Goal: Check status: Check status

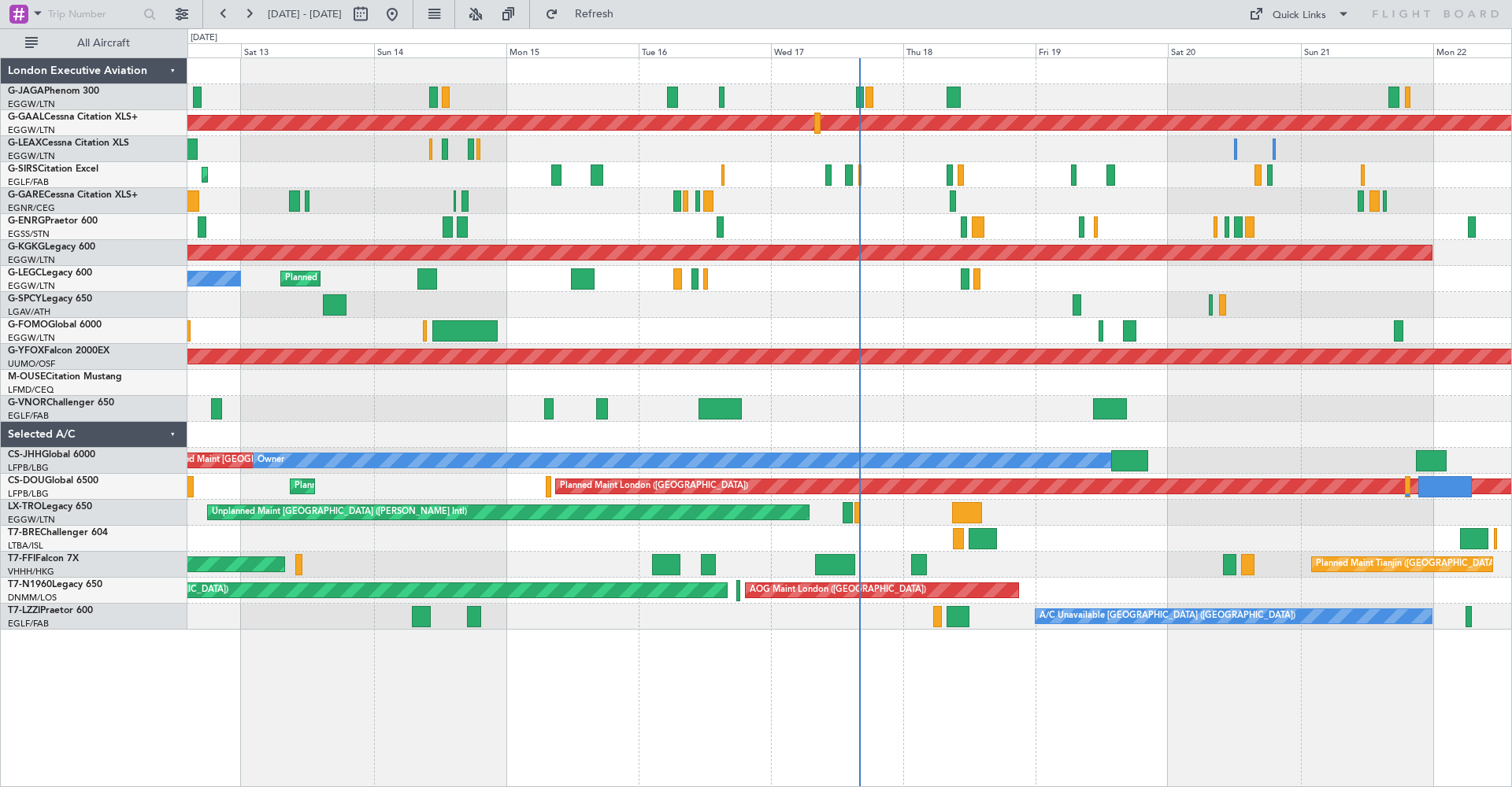
click at [408, 1] on fb-range-datepicker "[DATE] - [DATE]" at bounding box center [308, 14] width 211 height 28
click at [373, 17] on button at bounding box center [360, 15] width 26 height 26
select select "9"
select select "2025"
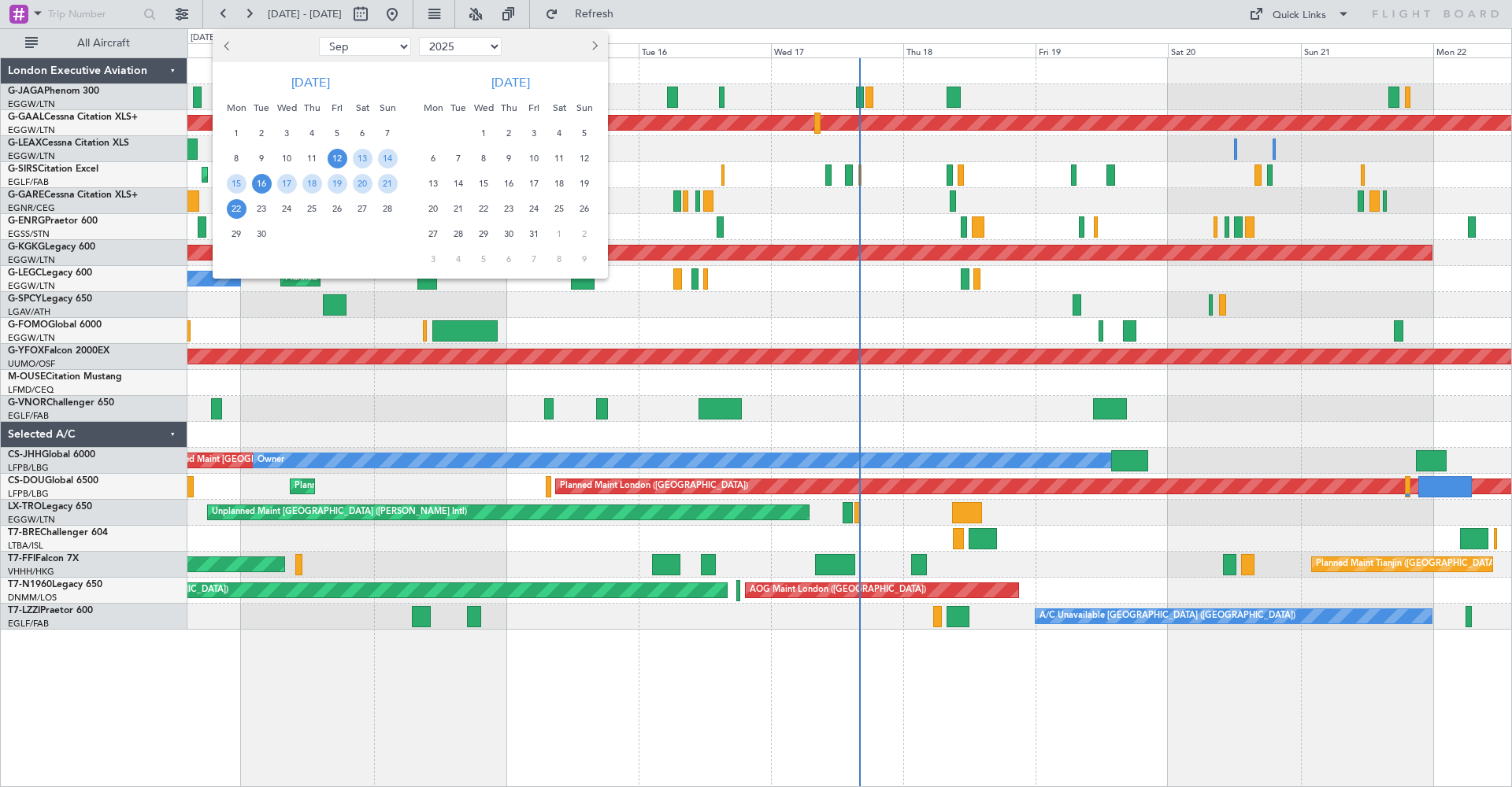
click at [258, 184] on span "16" at bounding box center [262, 184] width 20 height 20
click at [260, 232] on span "30" at bounding box center [262, 234] width 20 height 20
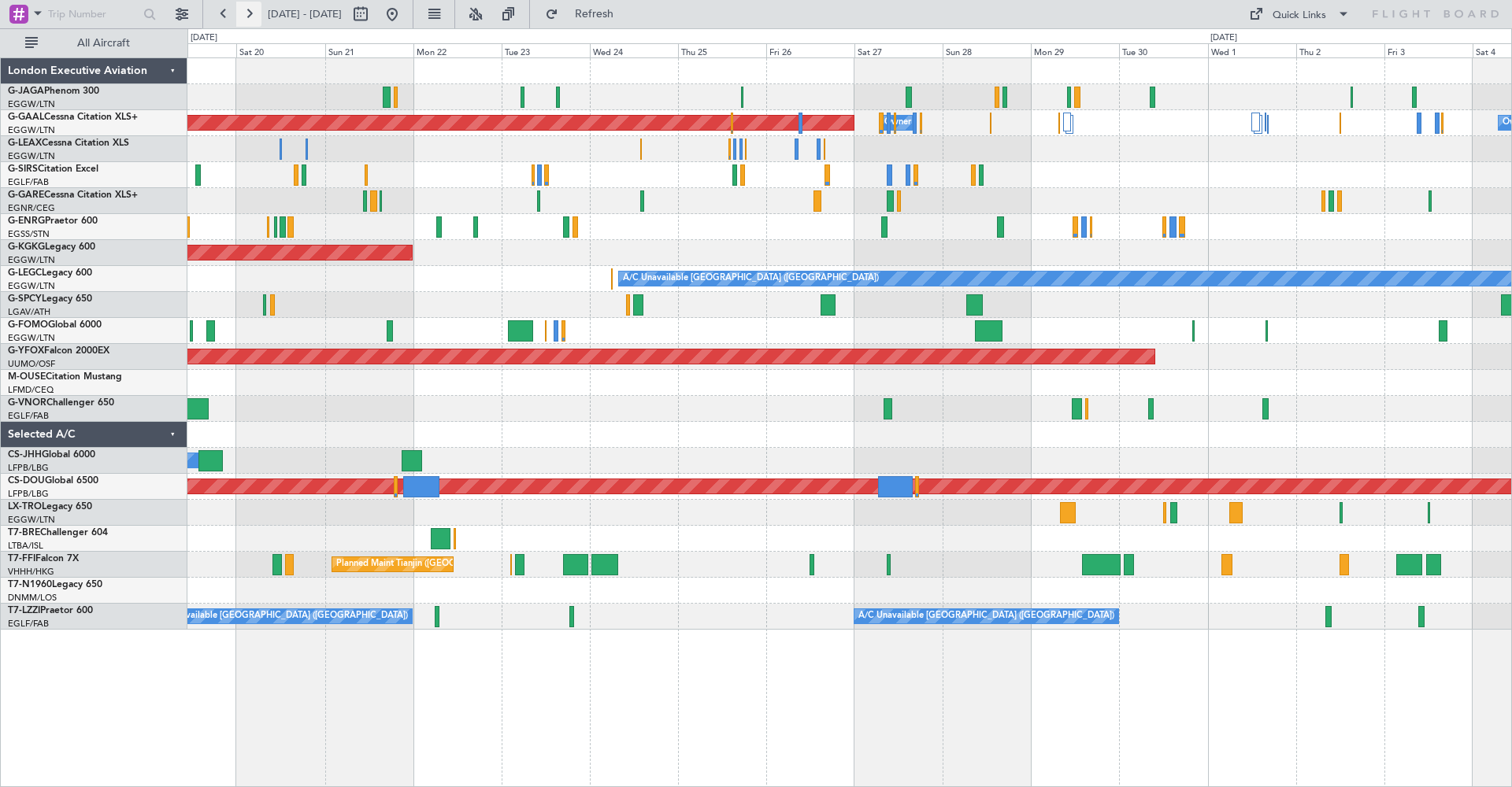
click at [250, 19] on button at bounding box center [249, 15] width 26 height 26
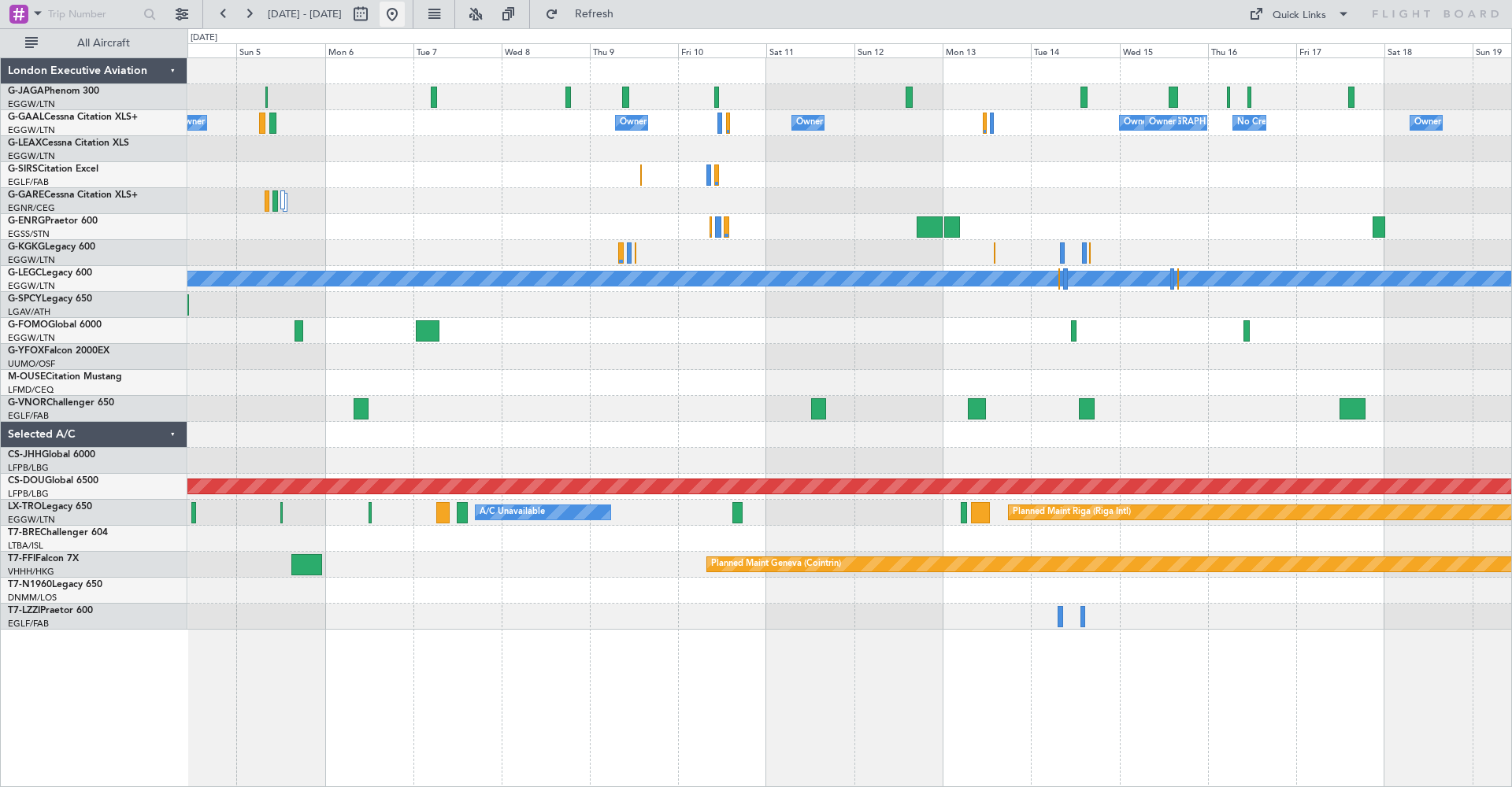
click at [405, 14] on button at bounding box center [392, 15] width 26 height 26
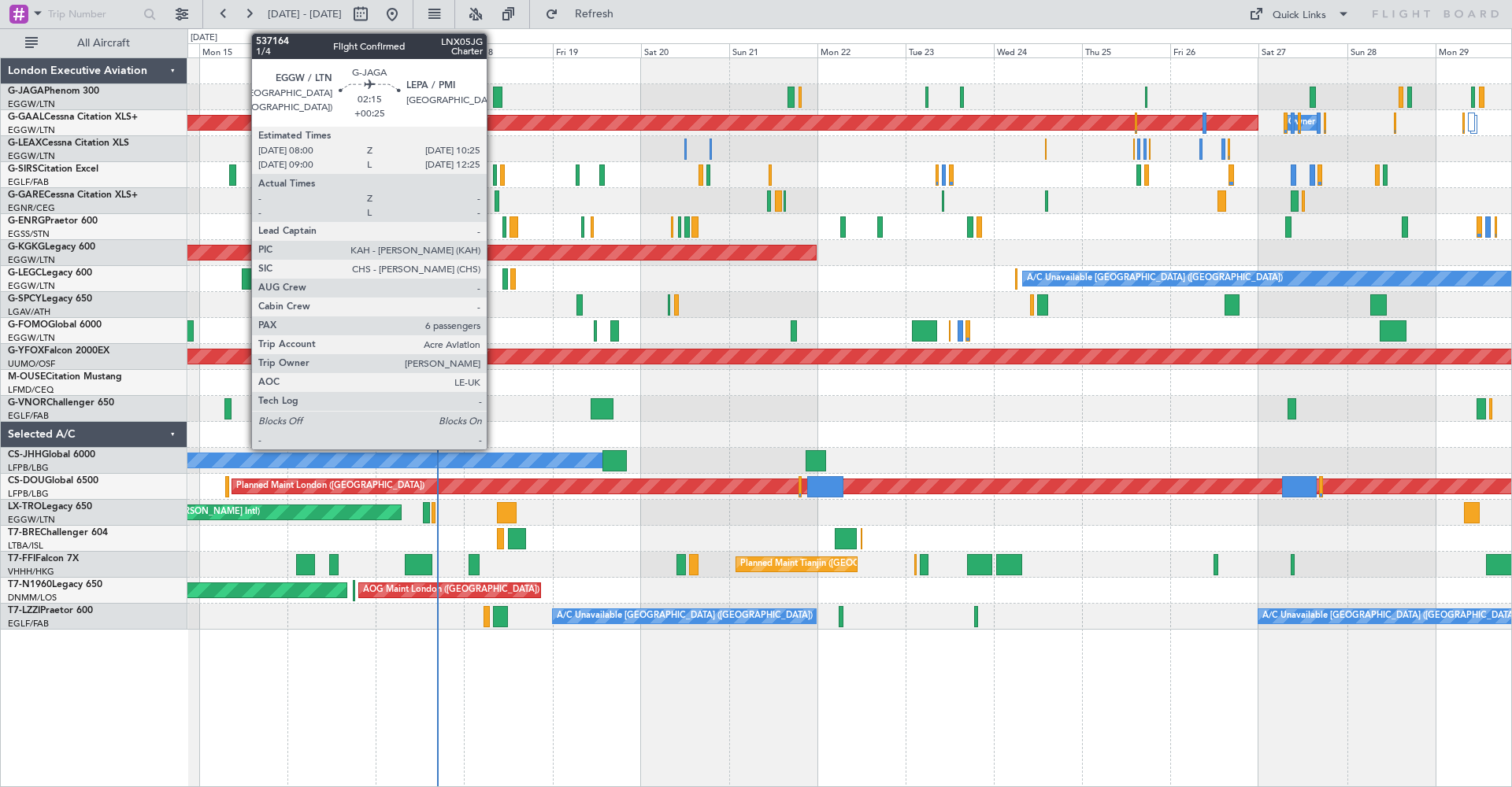
click at [494, 98] on div at bounding box center [497, 97] width 9 height 21
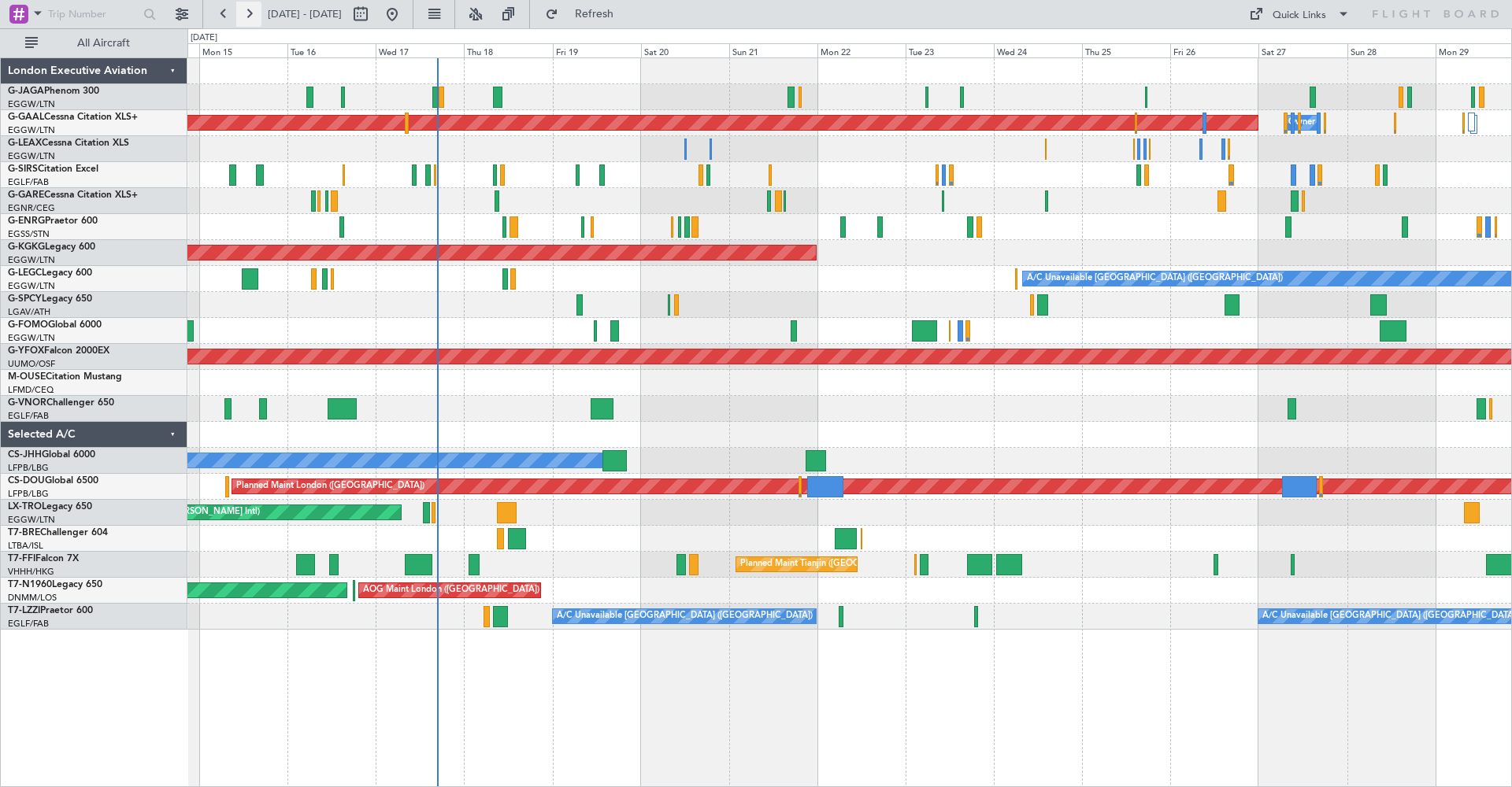
click at [250, 15] on button at bounding box center [249, 15] width 26 height 26
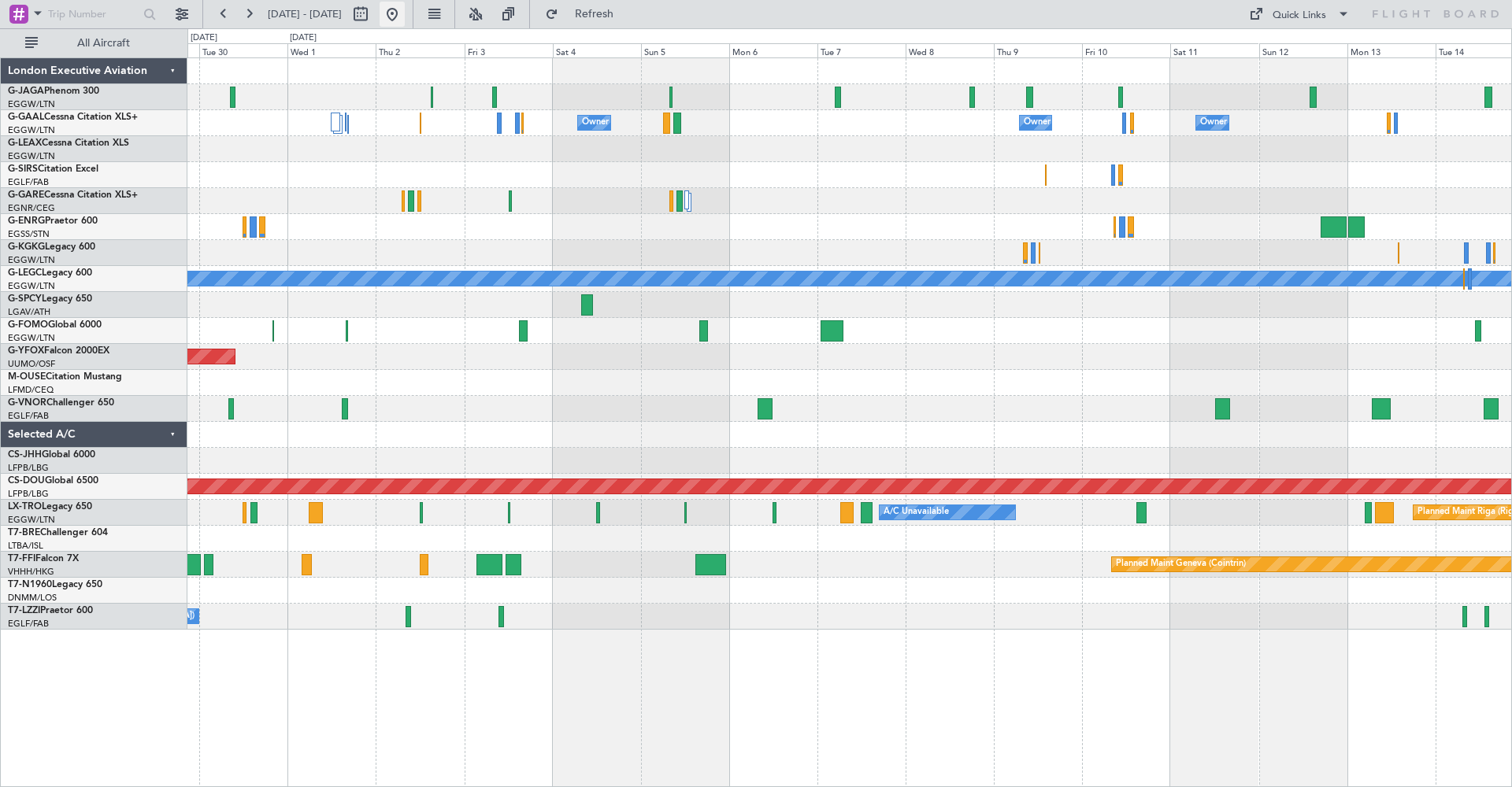
click at [405, 15] on button at bounding box center [392, 15] width 26 height 26
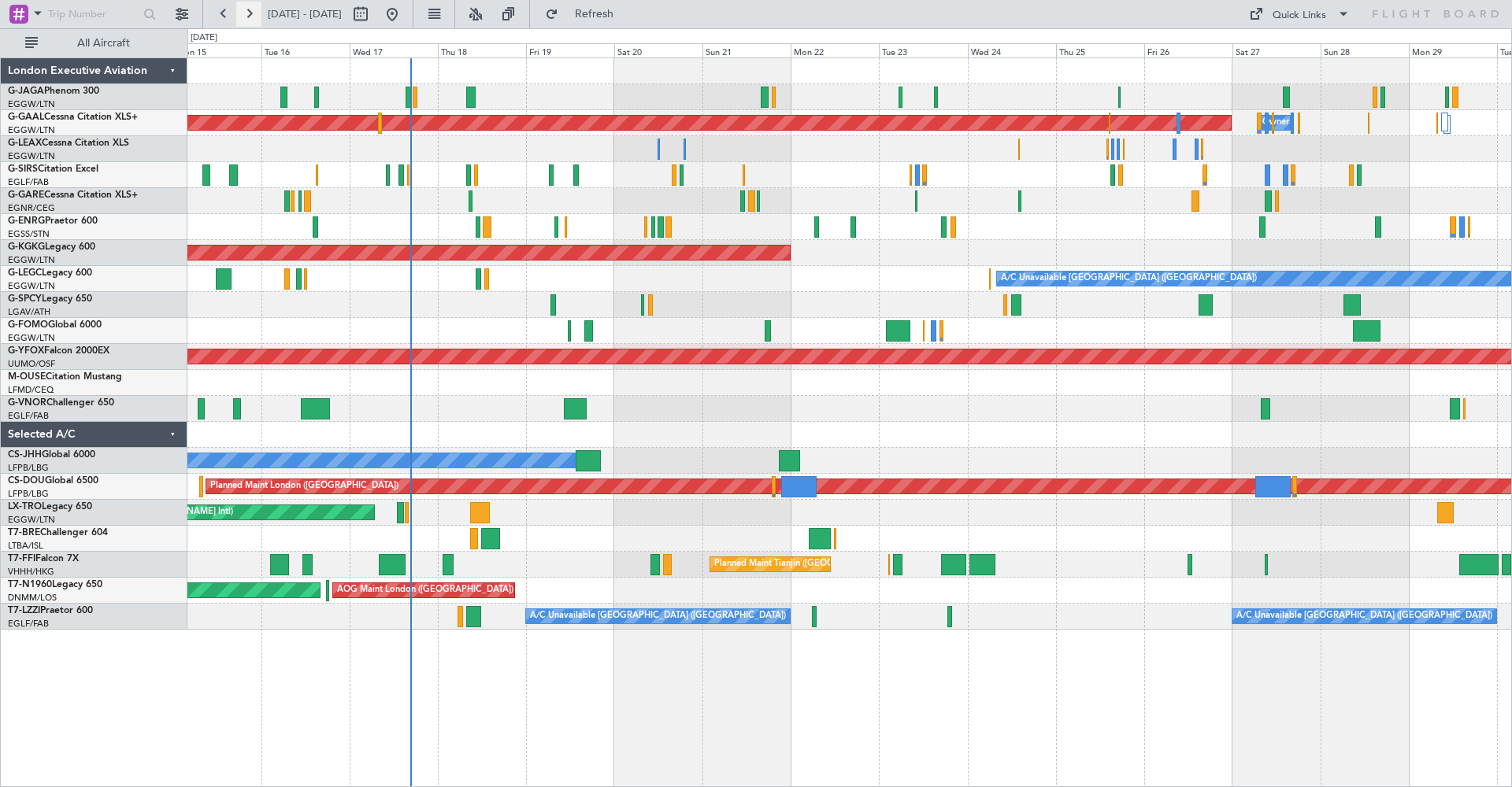
click at [246, 16] on button at bounding box center [249, 15] width 26 height 26
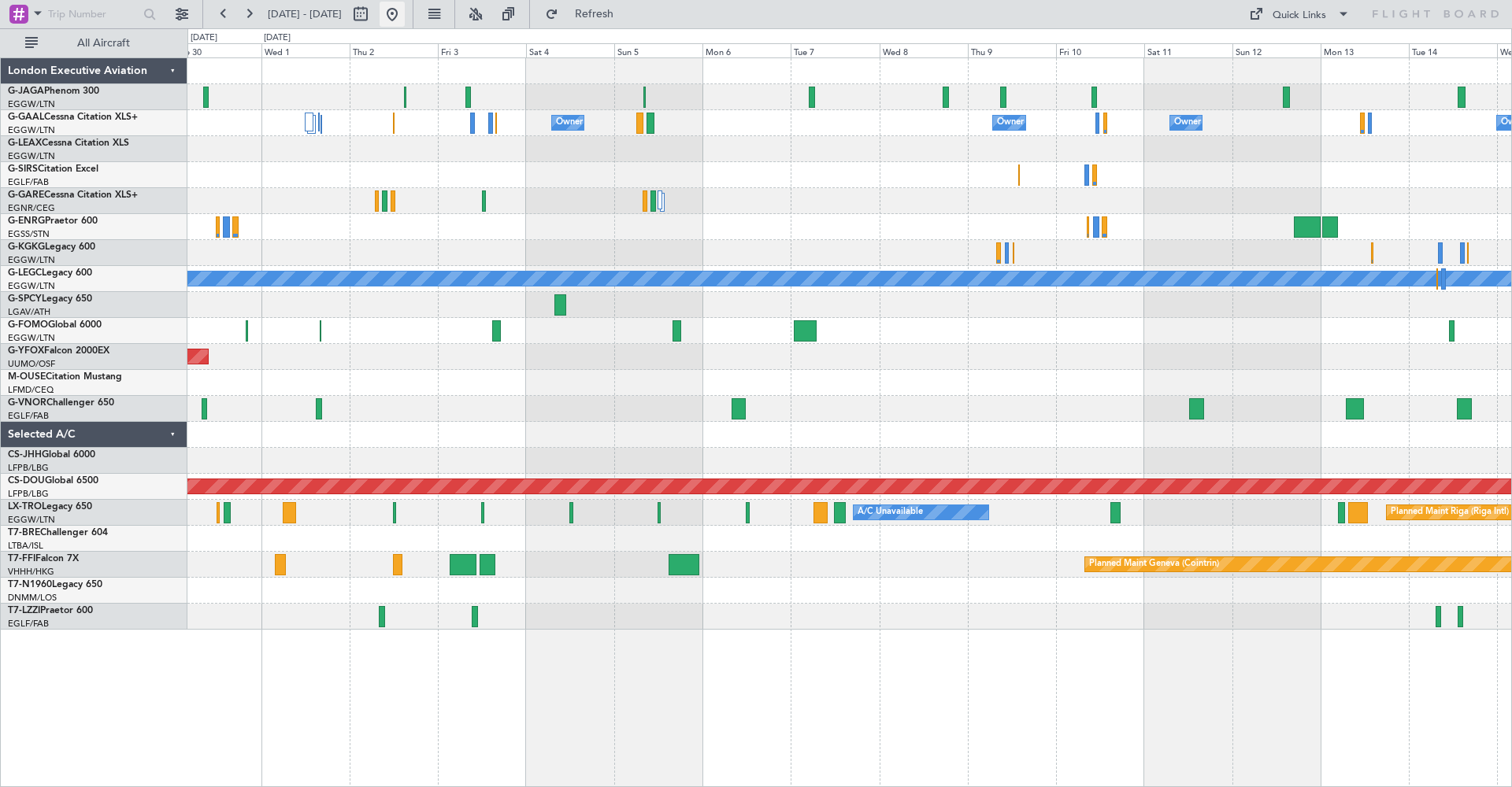
click at [405, 13] on button at bounding box center [392, 15] width 26 height 26
